Goal: Communication & Community: Answer question/provide support

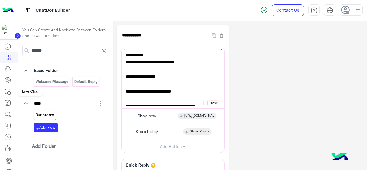
click at [9, 96] on link at bounding box center [7, 91] width 15 height 11
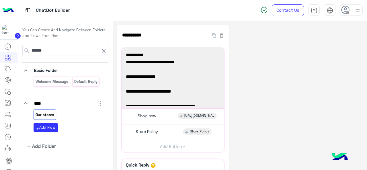
click at [9, 92] on icon at bounding box center [7, 91] width 7 height 7
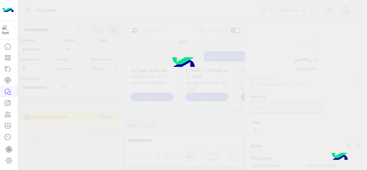
scroll to position [288, 0]
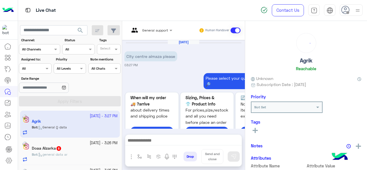
scroll to position [319, 0]
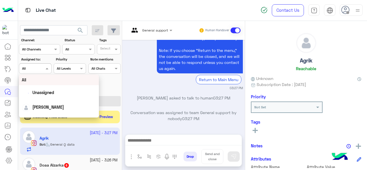
click at [41, 68] on div at bounding box center [35, 67] width 32 height 5
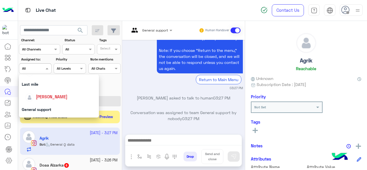
scroll to position [112, 0]
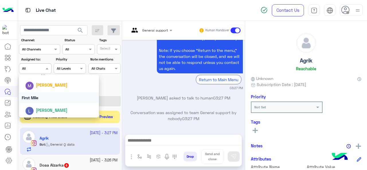
click at [44, 95] on div "First Mile" at bounding box center [59, 97] width 80 height 11
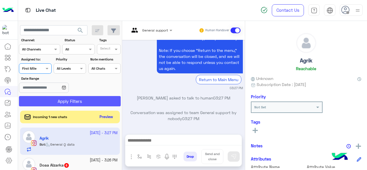
click at [43, 104] on button "Apply Filters" at bounding box center [70, 101] width 102 height 10
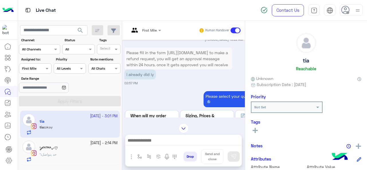
scroll to position [115, 0]
click at [156, 28] on div at bounding box center [145, 29] width 38 height 5
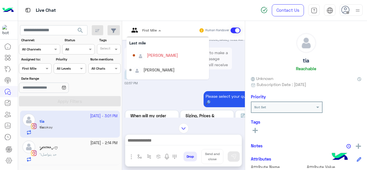
scroll to position [87, 0]
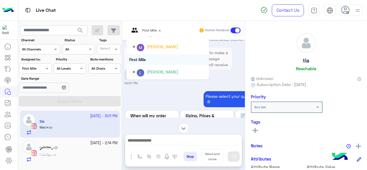
click at [212, 71] on div "i already did iy" at bounding box center [177, 74] width 107 height 10
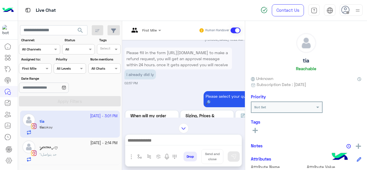
click at [154, 29] on div at bounding box center [145, 29] width 38 height 5
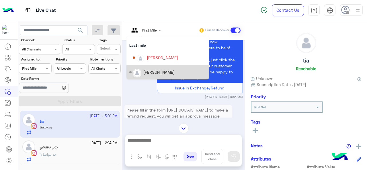
scroll to position [1, 0]
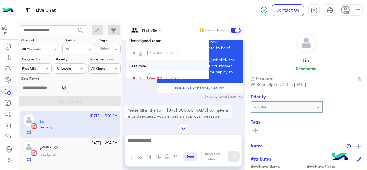
click at [212, 102] on div "[DATE] Tia, Are you with me? [PERSON_NAME] 10:17 AM [PERSON_NAME] closed the co…" at bounding box center [183, 79] width 123 height 78
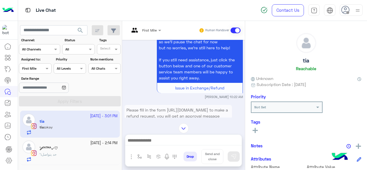
click at [143, 34] on div "First Mile" at bounding box center [143, 30] width 28 height 14
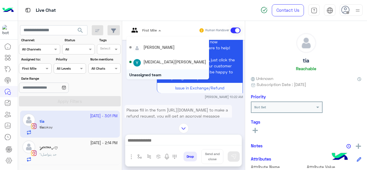
scroll to position [0, 0]
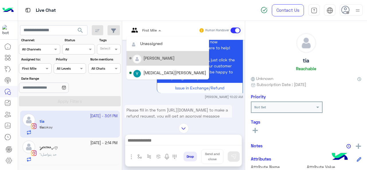
click at [155, 58] on div "[PERSON_NAME]" at bounding box center [158, 58] width 31 height 6
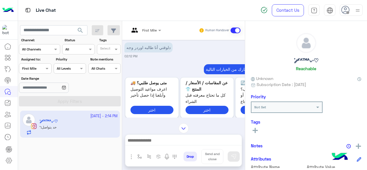
scroll to position [59, 0]
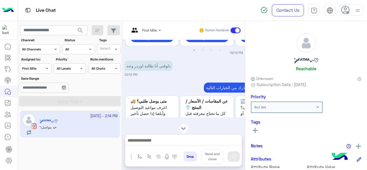
click at [150, 29] on div at bounding box center [145, 29] width 38 height 5
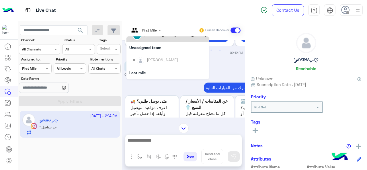
scroll to position [57, 0]
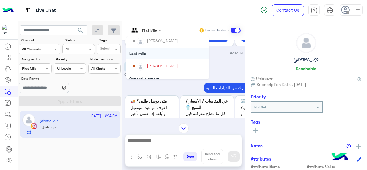
click at [165, 52] on div "Last mile" at bounding box center [167, 53] width 83 height 11
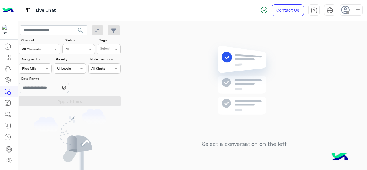
click at [41, 66] on div at bounding box center [35, 67] width 32 height 5
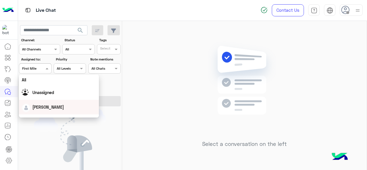
click at [44, 104] on div "[PERSON_NAME]" at bounding box center [48, 107] width 32 height 6
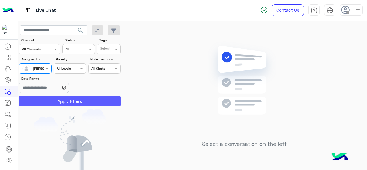
click at [50, 101] on button "Apply Filters" at bounding box center [70, 101] width 102 height 10
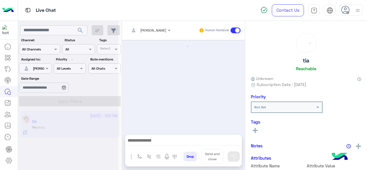
scroll to position [232, 0]
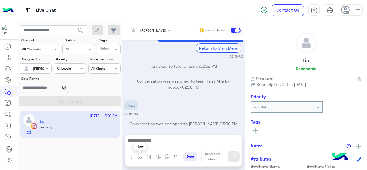
click at [141, 156] on img "button" at bounding box center [139, 156] width 5 height 5
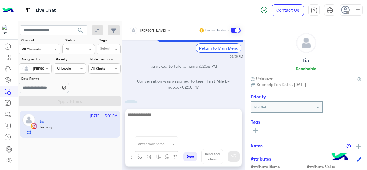
click at [193, 139] on textarea at bounding box center [183, 128] width 116 height 34
type textarea "**********"
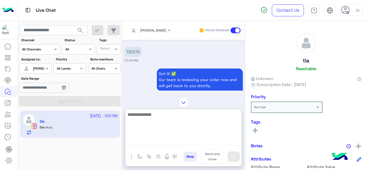
scroll to position [0, 0]
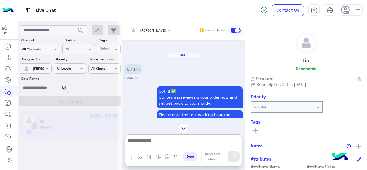
click at [135, 69] on p "132375" at bounding box center [132, 69] width 17 height 10
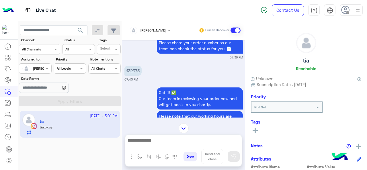
scroll to position [1541, 0]
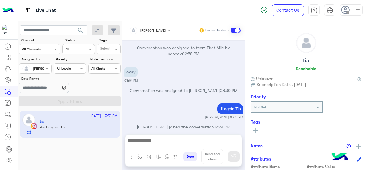
drag, startPoint x: 135, startPoint y: 69, endPoint x: 126, endPoint y: 64, distance: 10.4
click at [126, 67] on p "okay" at bounding box center [130, 72] width 13 height 10
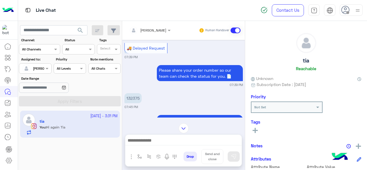
scroll to position [395, 0]
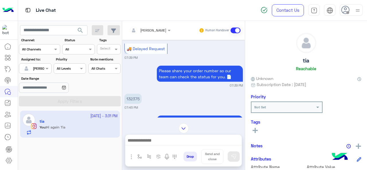
click at [137, 95] on p "132375" at bounding box center [132, 99] width 17 height 10
copy p "132375"
click at [152, 137] on div at bounding box center [183, 142] width 116 height 14
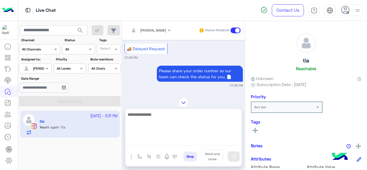
drag, startPoint x: 152, startPoint y: 138, endPoint x: 164, endPoint y: 129, distance: 15.9
click at [152, 138] on textarea at bounding box center [183, 128] width 116 height 34
type textarea "**********"
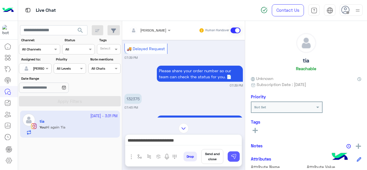
click at [231, 158] on img at bounding box center [234, 157] width 6 height 6
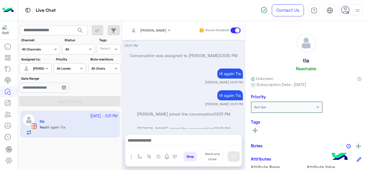
scroll to position [1599, 0]
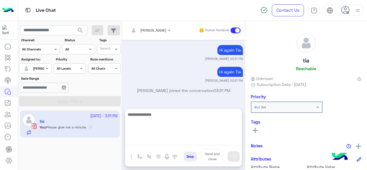
click at [188, 144] on textarea at bounding box center [183, 128] width 116 height 34
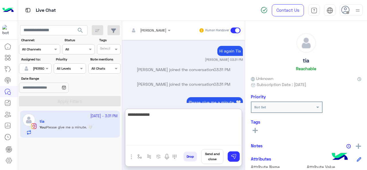
scroll to position [1625, 0]
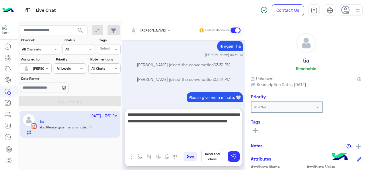
type textarea "**********"
drag, startPoint x: 160, startPoint y: 128, endPoint x: 124, endPoint y: 112, distance: 39.4
click at [124, 112] on div "[PERSON_NAME] Human Handover [DATE] and i aant someone to answer me 10:04 PM Pl…" at bounding box center [183, 96] width 123 height 151
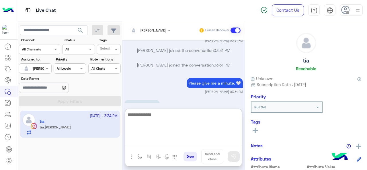
scroll to position [1647, 0]
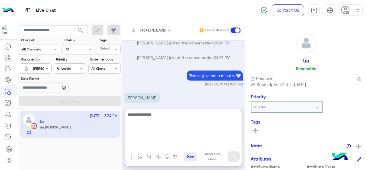
click at [148, 115] on textarea at bounding box center [183, 128] width 116 height 34
paste textarea "**********"
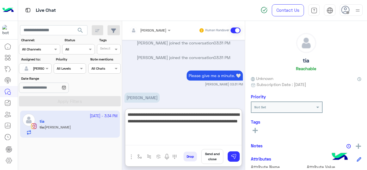
click at [157, 117] on textarea "**********" at bounding box center [183, 128] width 116 height 34
click at [189, 132] on textarea "**********" at bounding box center [183, 128] width 116 height 34
type textarea "**********"
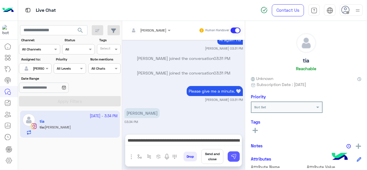
click at [233, 156] on img at bounding box center [234, 157] width 6 height 6
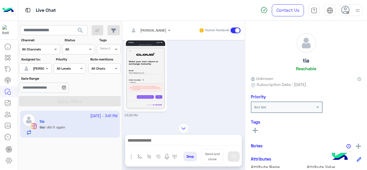
scroll to position [1775, 0]
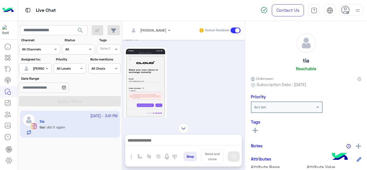
click at [154, 82] on img at bounding box center [145, 84] width 39 height 70
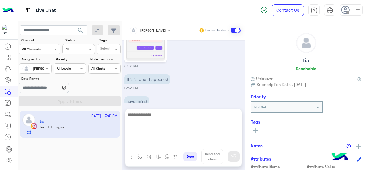
click at [175, 137] on textarea at bounding box center [183, 128] width 116 height 34
type textarea "**********"
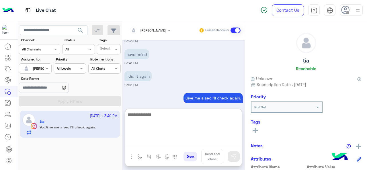
scroll to position [1880, 0]
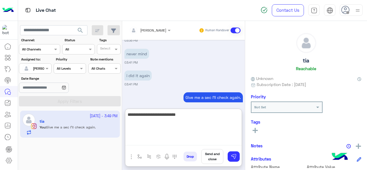
paste textarea "**********"
type textarea "**********"
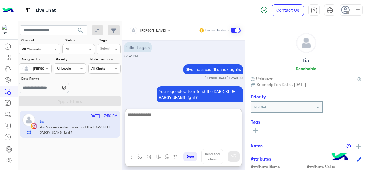
click at [142, 117] on textarea at bounding box center [183, 128] width 116 height 34
type textarea "**********"
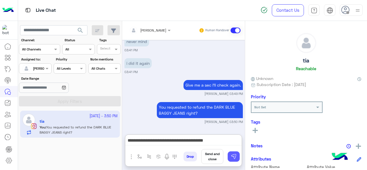
click at [231, 155] on img at bounding box center [234, 157] width 6 height 6
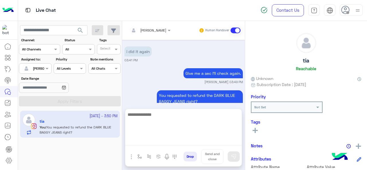
click at [185, 139] on textarea at bounding box center [183, 128] width 116 height 34
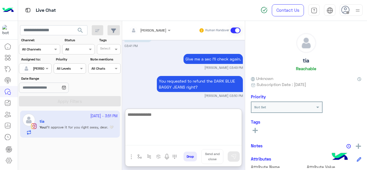
scroll to position [1930, 0]
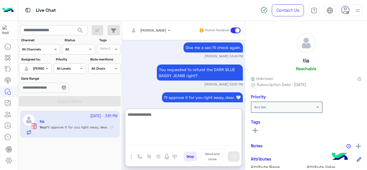
type textarea "*"
type textarea "**********"
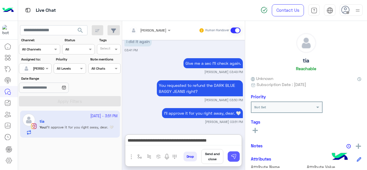
click at [233, 156] on img at bounding box center [234, 157] width 6 height 6
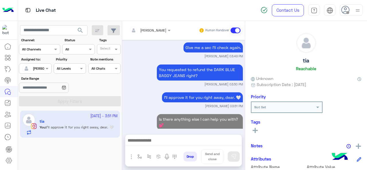
scroll to position [1932, 0]
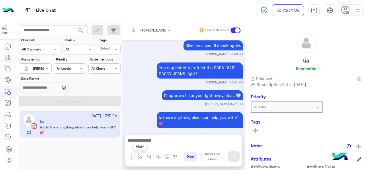
click at [139, 154] on img "button" at bounding box center [139, 156] width 5 height 5
click at [156, 146] on div "enter flow name" at bounding box center [151, 143] width 26 height 5
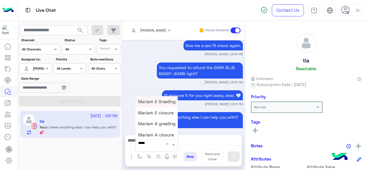
type input "******"
click at [165, 115] on span "Mariam E closure" at bounding box center [155, 112] width 35 height 5
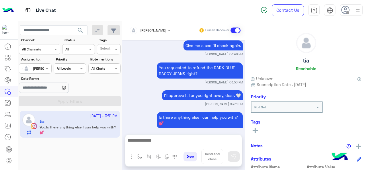
type textarea "**********"
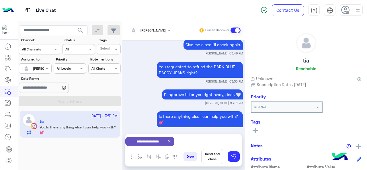
click at [213, 158] on button "Send and close" at bounding box center [212, 156] width 22 height 15
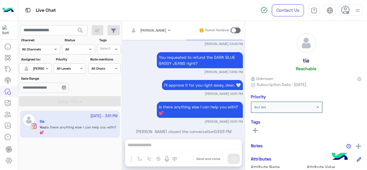
scroll to position [2017, 0]
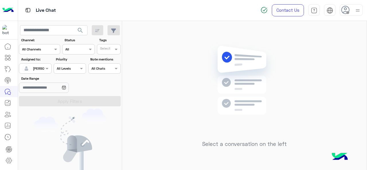
click at [41, 66] on div at bounding box center [35, 67] width 32 height 5
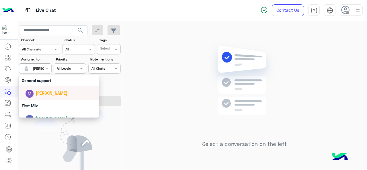
scroll to position [112, 0]
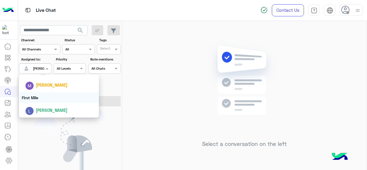
click at [43, 99] on div "First Mile" at bounding box center [59, 97] width 80 height 11
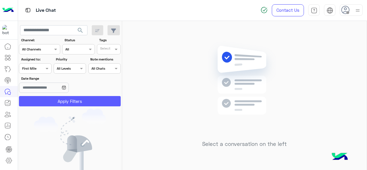
click at [42, 101] on button "Apply Filters" at bounding box center [70, 101] width 102 height 10
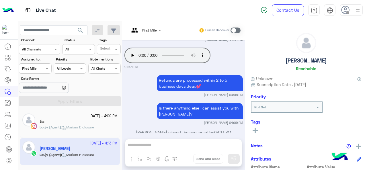
scroll to position [317, 0]
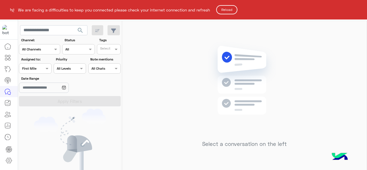
click at [232, 11] on button "Reload" at bounding box center [226, 9] width 21 height 9
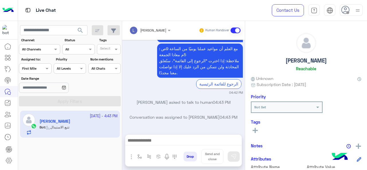
scroll to position [348, 0]
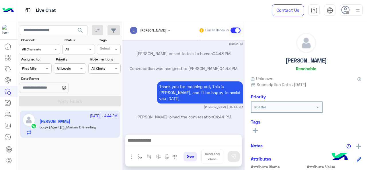
click at [38, 66] on div at bounding box center [35, 67] width 32 height 5
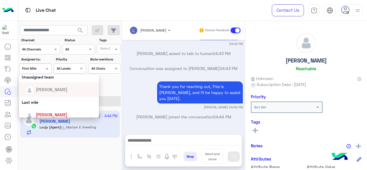
scroll to position [86, 0]
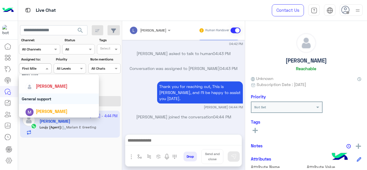
click at [46, 98] on div "General support" at bounding box center [59, 98] width 80 height 11
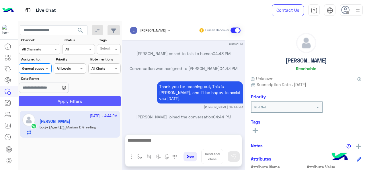
click at [49, 99] on button "Apply Filters" at bounding box center [70, 101] width 102 height 10
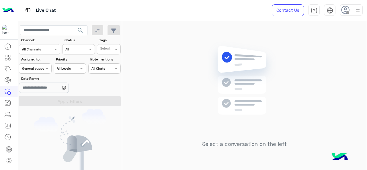
click at [45, 68] on span at bounding box center [47, 68] width 7 height 6
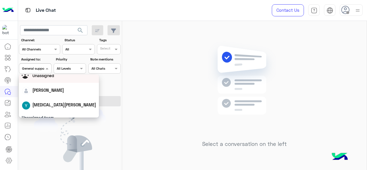
scroll to position [57, 0]
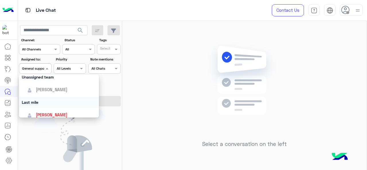
click at [44, 101] on div "Last mile" at bounding box center [59, 102] width 80 height 11
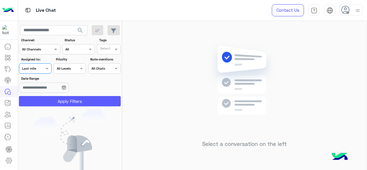
click at [46, 102] on button "Apply Filters" at bounding box center [70, 101] width 102 height 10
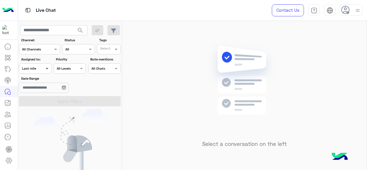
click at [44, 68] on span at bounding box center [47, 68] width 7 height 6
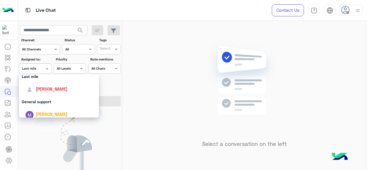
scroll to position [112, 0]
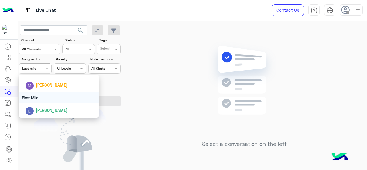
click at [46, 101] on div "First Mile" at bounding box center [59, 97] width 80 height 11
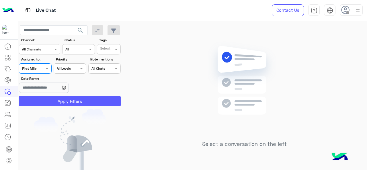
click at [54, 103] on button "Apply Filters" at bounding box center [70, 101] width 102 height 10
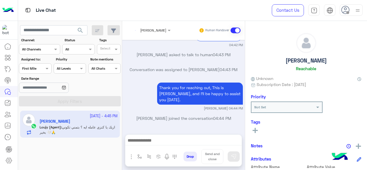
scroll to position [241, 0]
